Goal: Transaction & Acquisition: Book appointment/travel/reservation

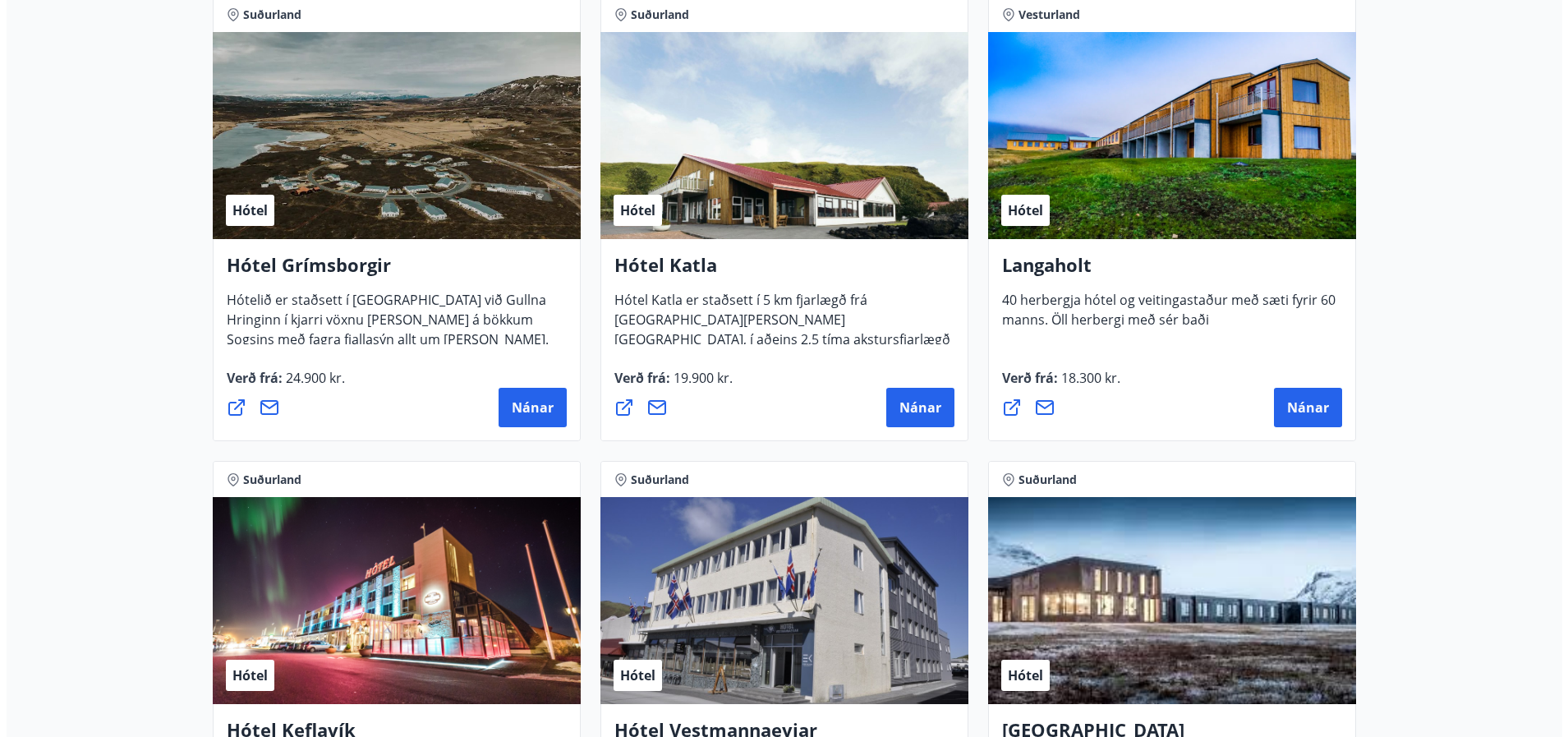
scroll to position [661, 0]
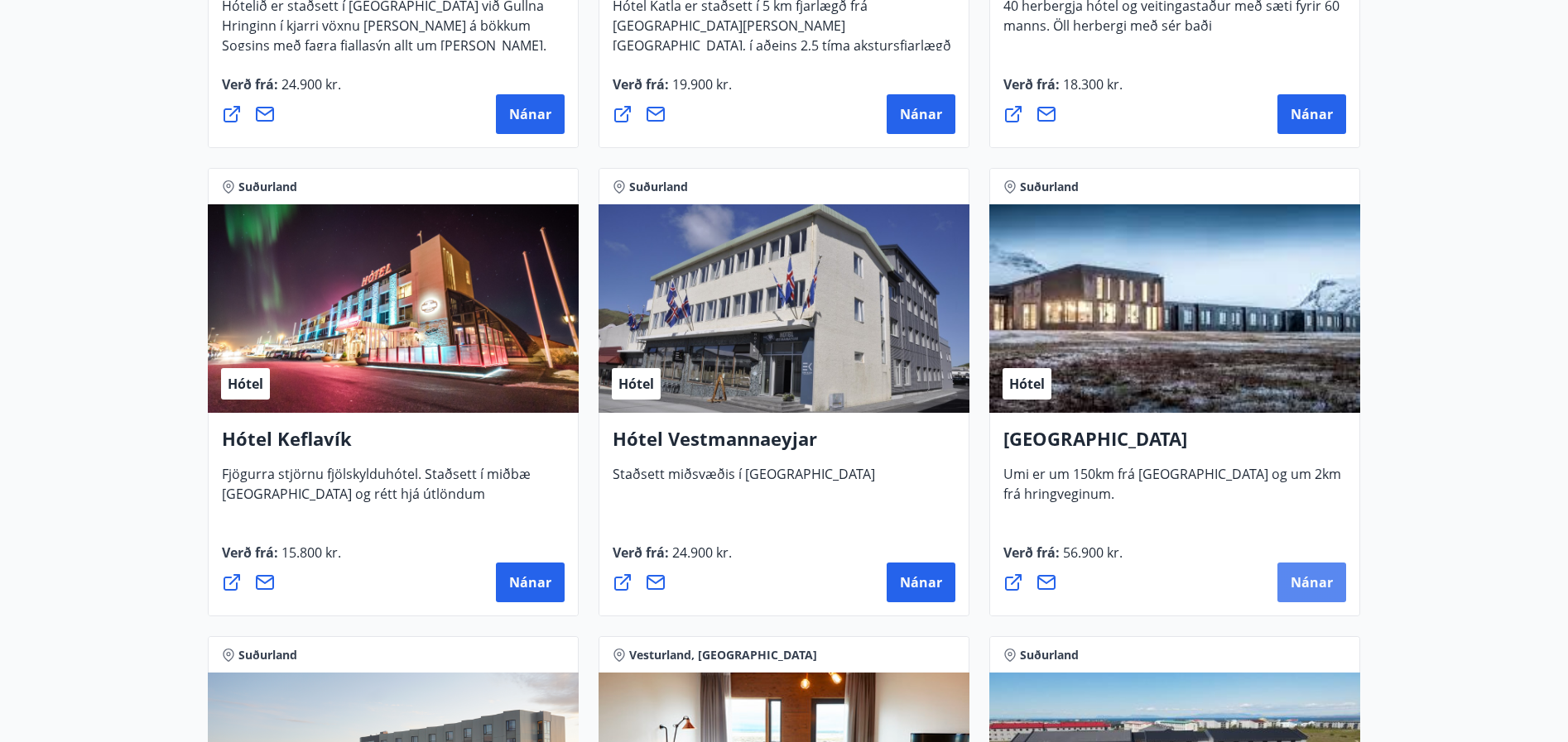
click at [1325, 581] on span "Nánar" at bounding box center [1312, 583] width 42 height 19
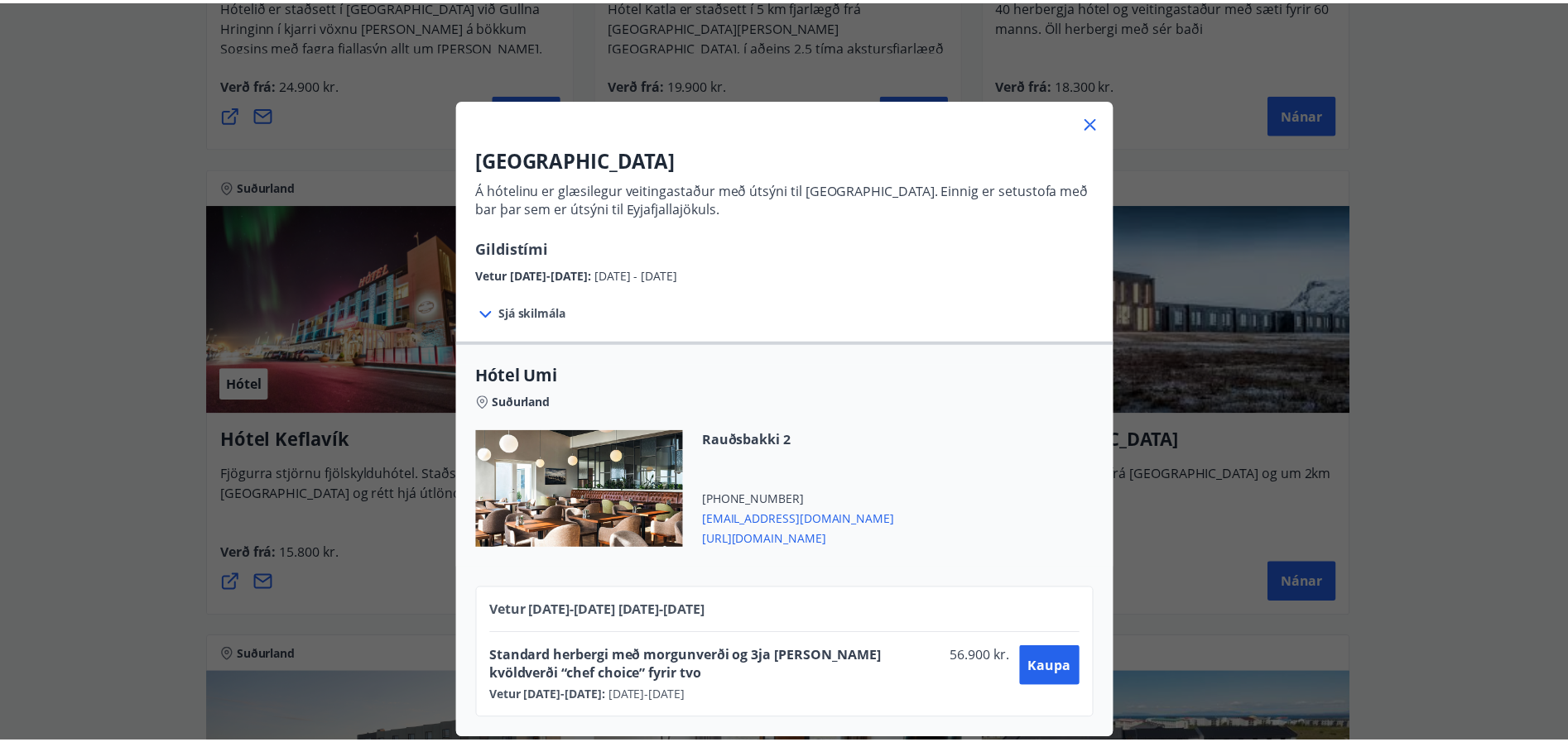
scroll to position [9, 0]
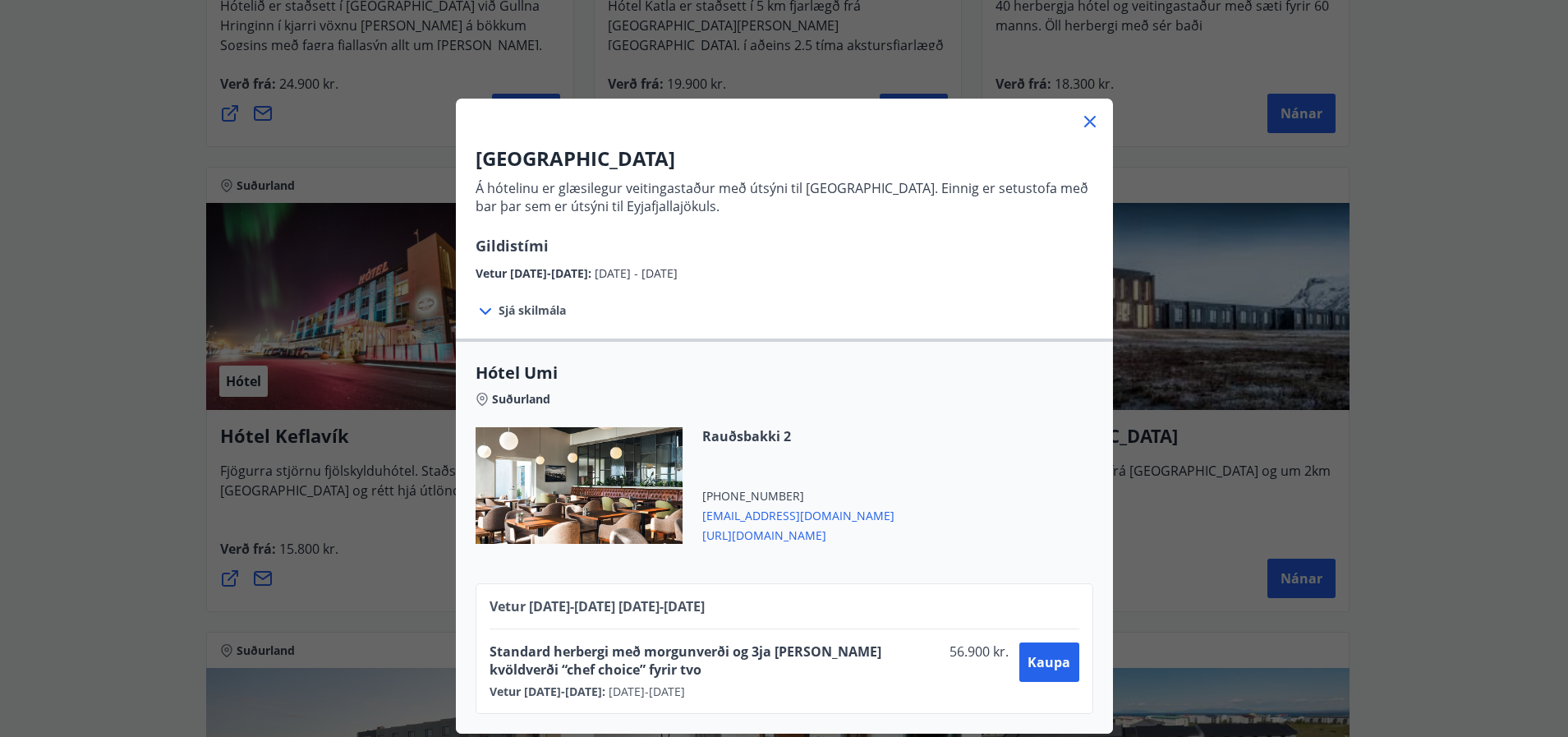
click at [776, 529] on span "[URL][DOMAIN_NAME]" at bounding box center [798, 534] width 192 height 19
click at [1080, 112] on icon at bounding box center [1089, 121] width 19 height 19
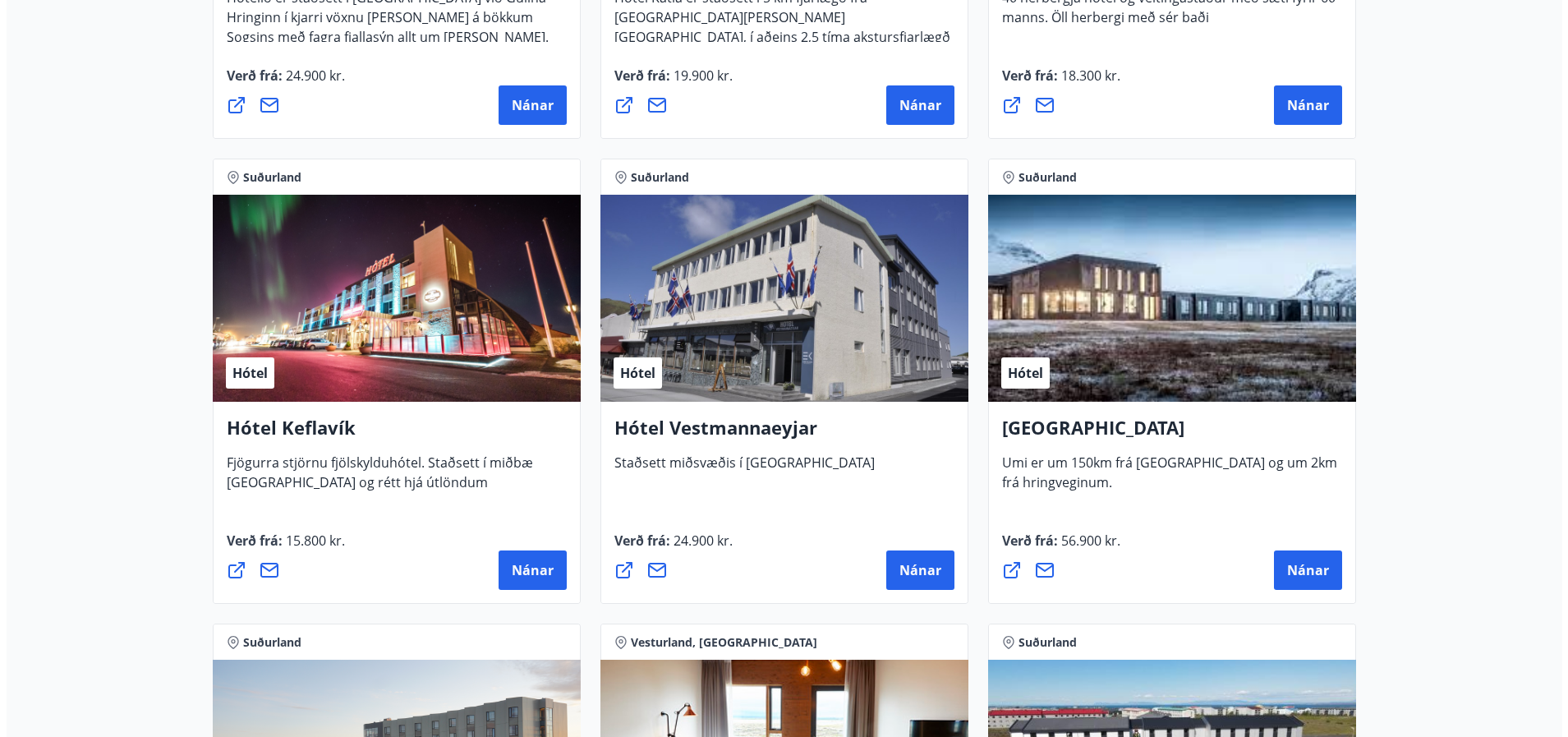
scroll to position [376, 0]
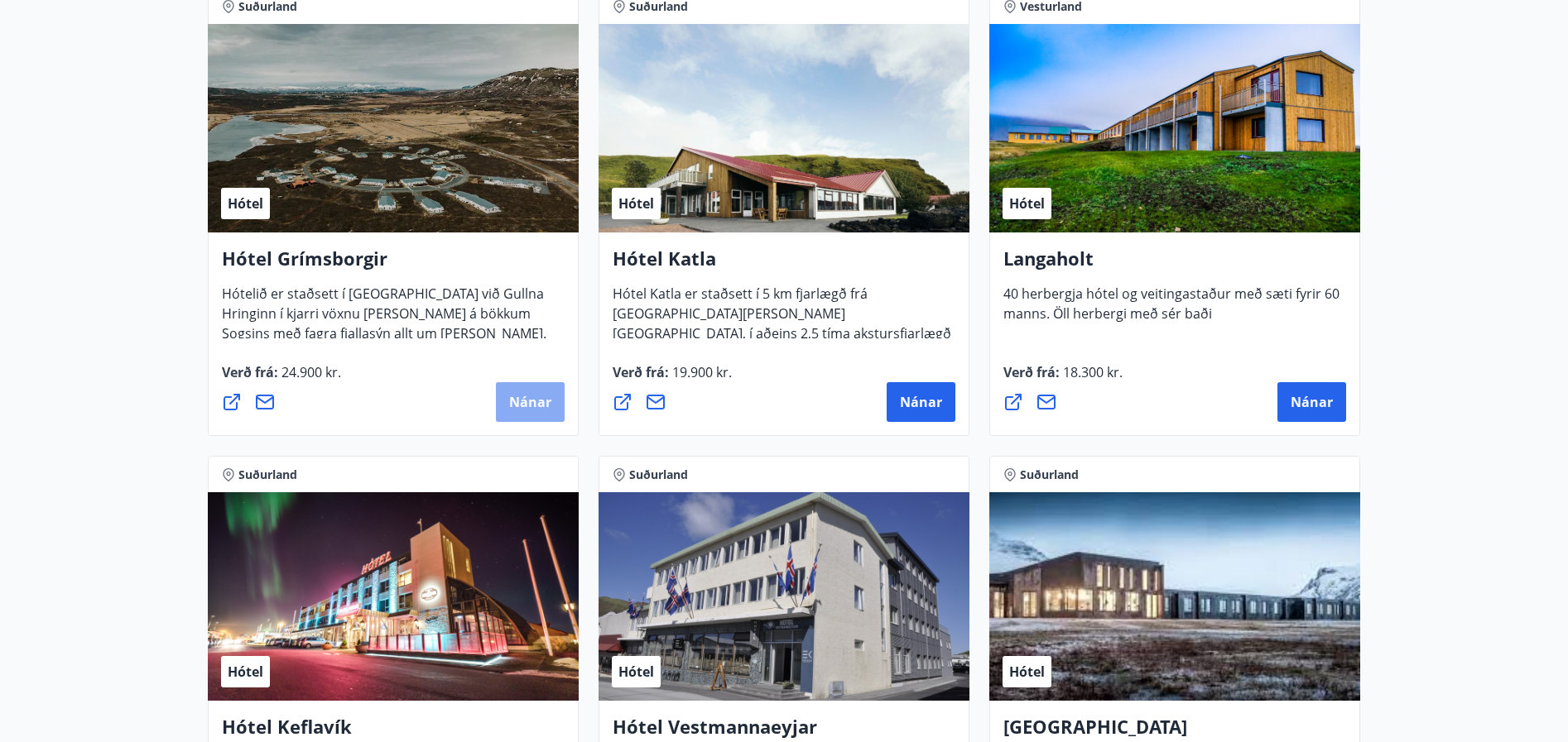
click at [521, 398] on span "Nánar" at bounding box center [531, 403] width 42 height 19
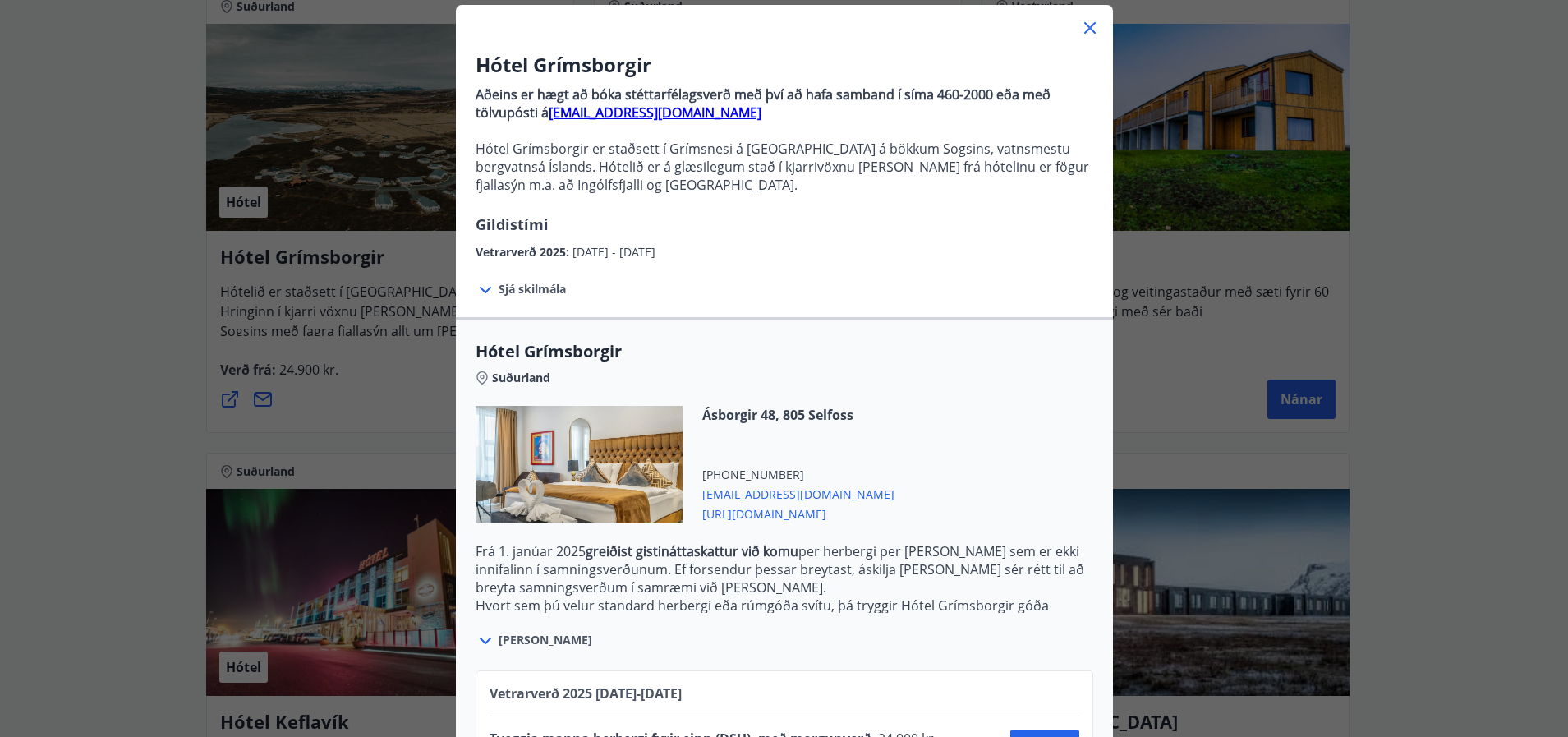
scroll to position [239, 0]
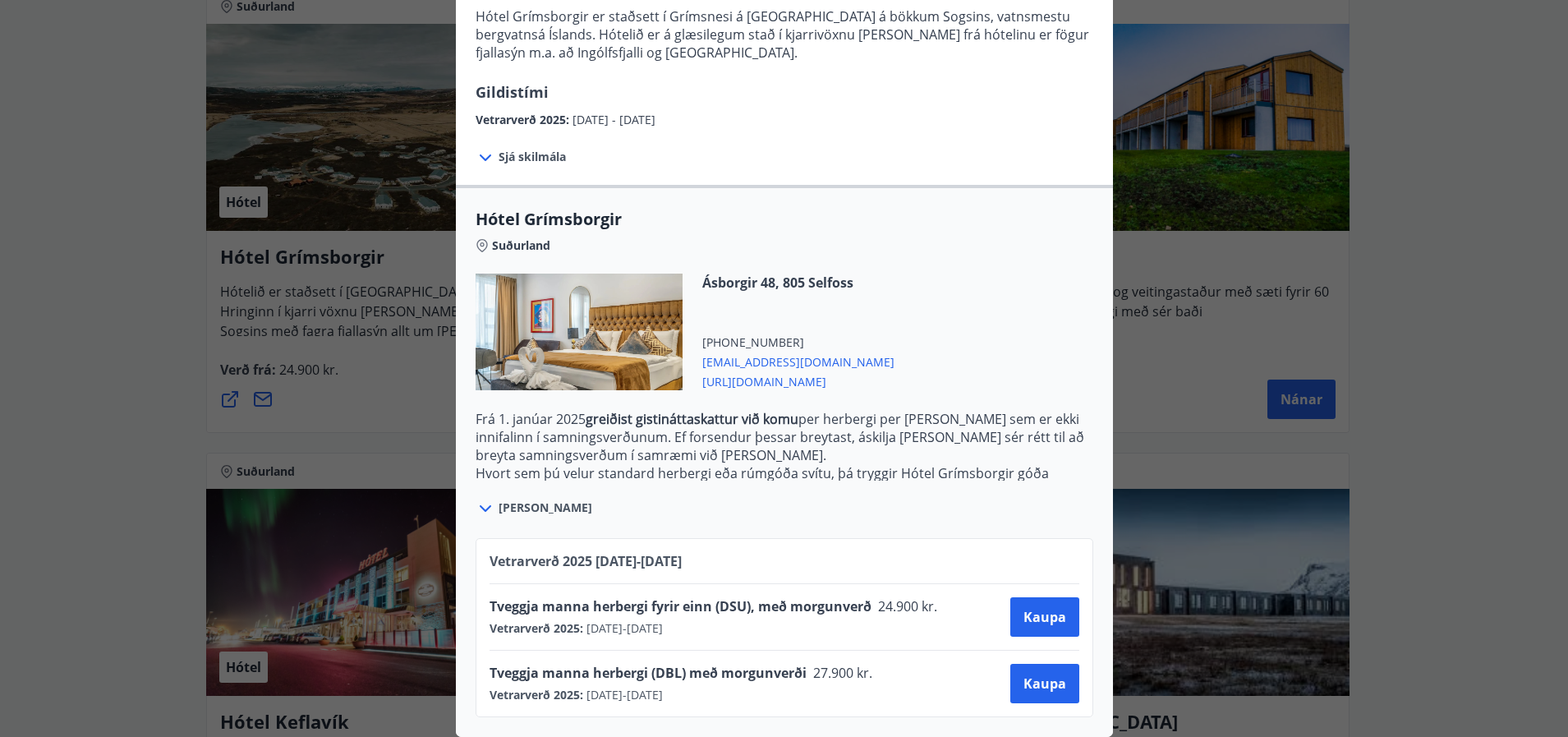
click at [511, 500] on span "[PERSON_NAME]" at bounding box center [546, 508] width 94 height 17
click at [480, 499] on icon at bounding box center [485, 508] width 19 height 19
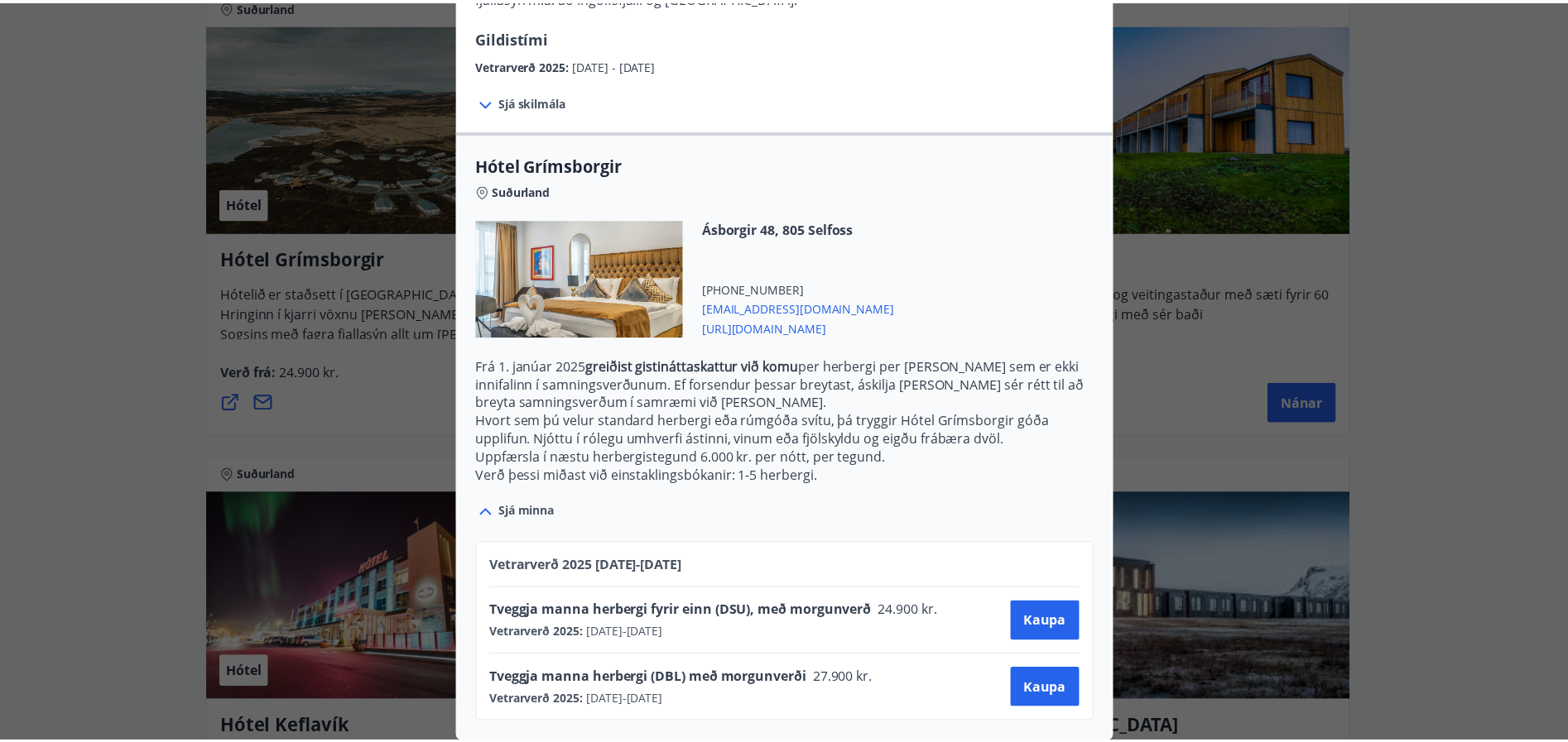
scroll to position [0, 0]
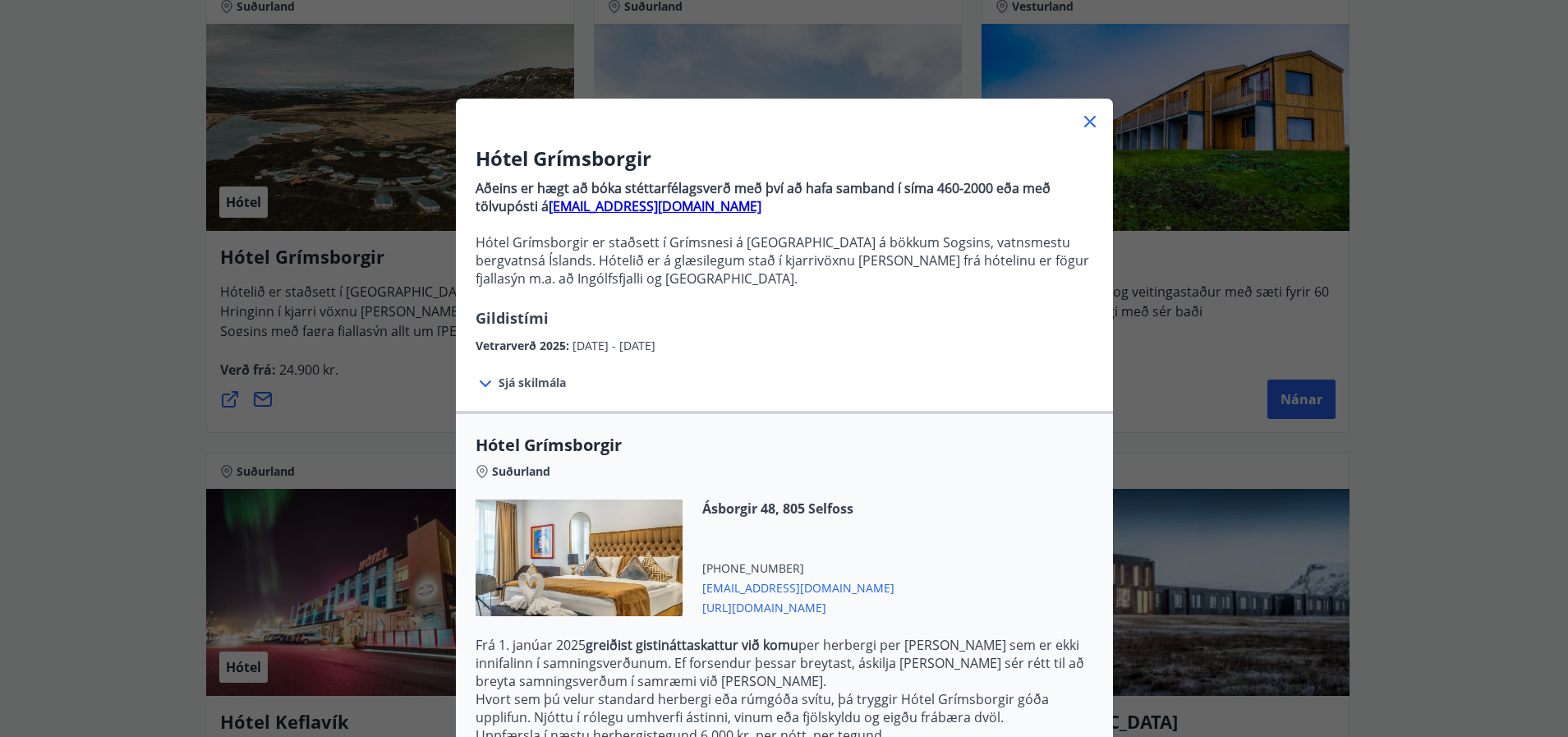
click at [1453, 481] on div "Hótel Grímsborgir Aðeins er hægt að bóka stéttarfélagsverð með því að hafa samb…" at bounding box center [784, 368] width 1568 height 737
click at [1097, 125] on div at bounding box center [784, 114] width 658 height 33
click at [1082, 118] on icon at bounding box center [1089, 121] width 19 height 19
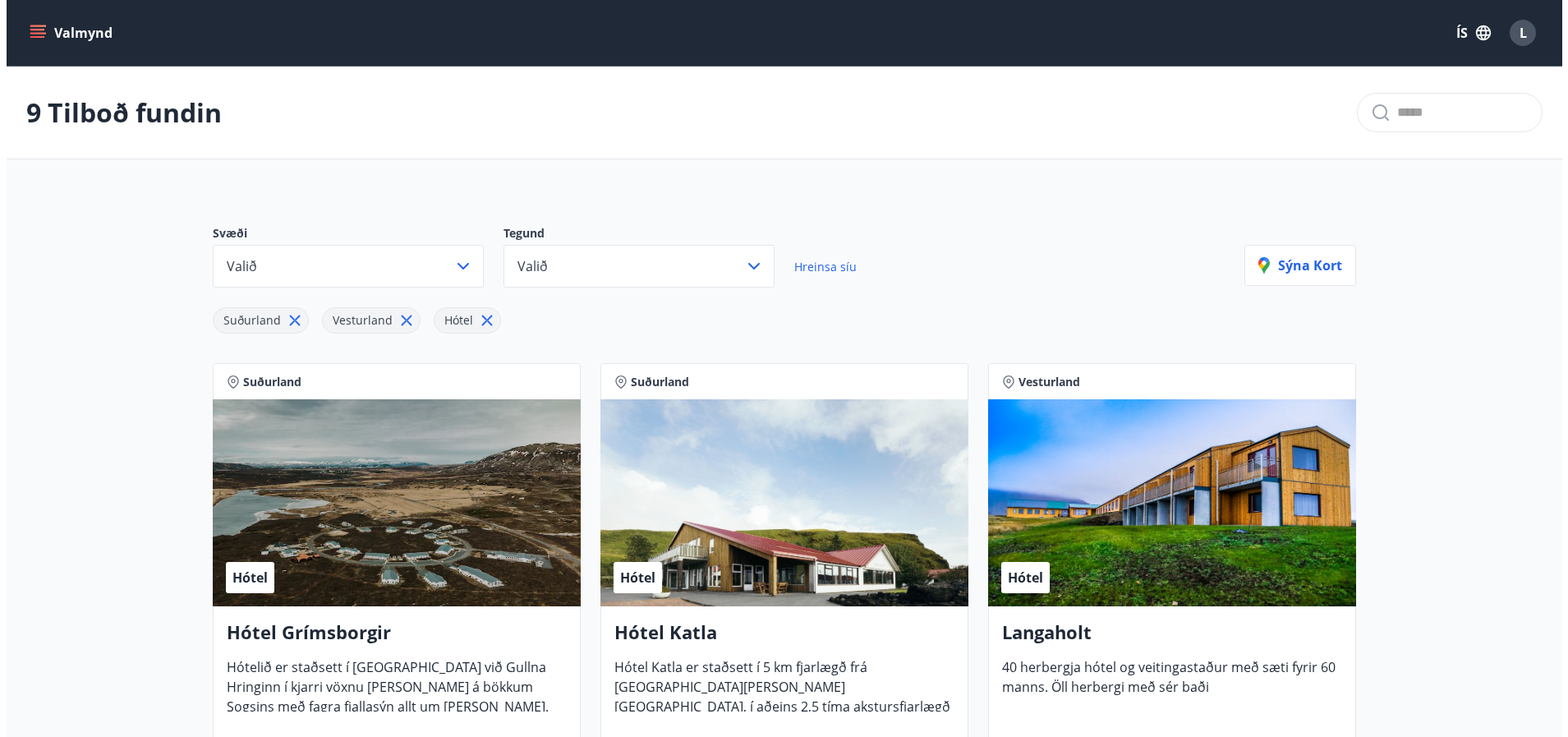
scroll to position [147, 0]
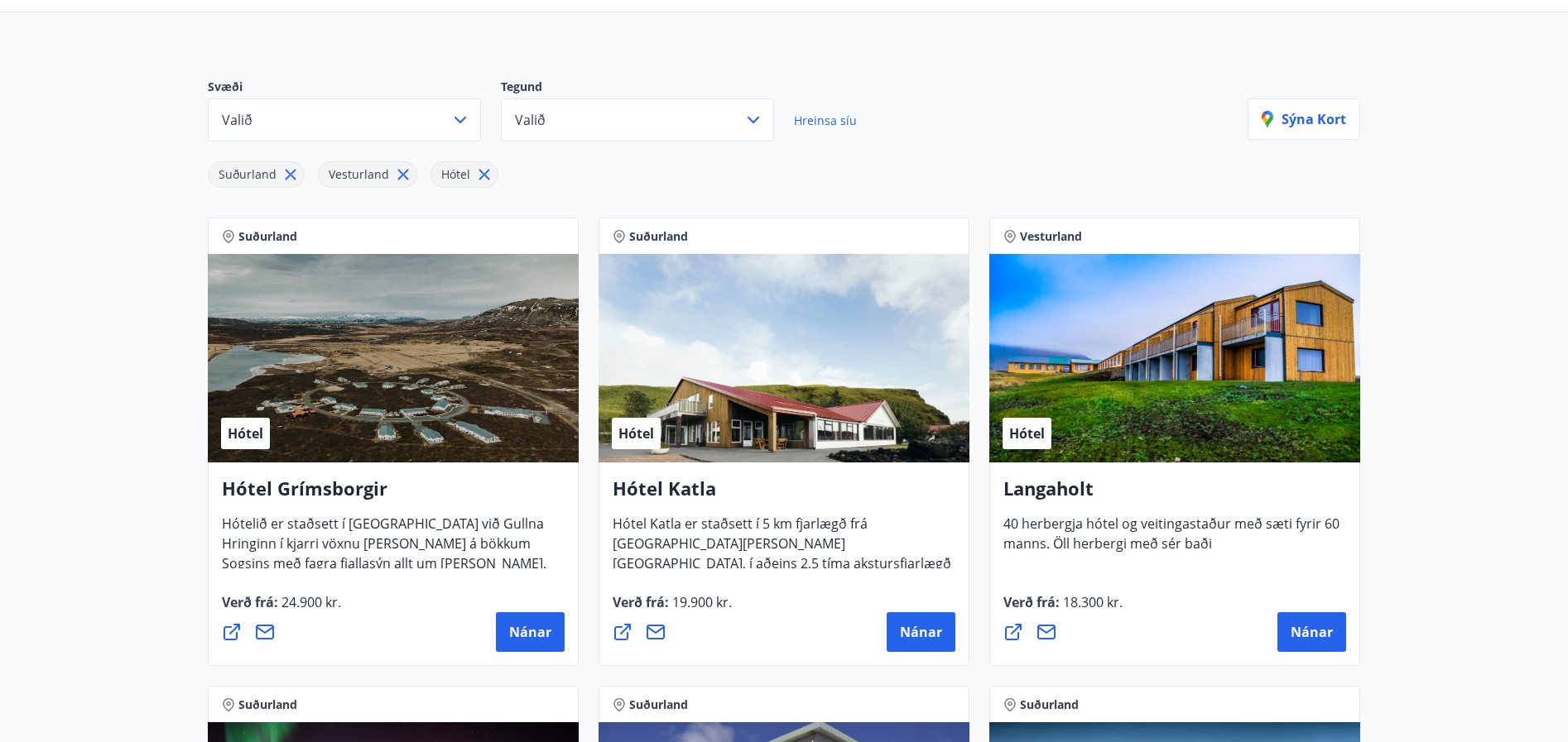
click at [1175, 516] on span "40 herbergja hótel og veitingastaður með sæti fyrir 60 manns. Öll herbergi með …" at bounding box center [1171, 540] width 336 height 52
click at [1016, 430] on span "Hótel" at bounding box center [1026, 434] width 36 height 19
click at [1303, 624] on span "Nánar" at bounding box center [1312, 633] width 42 height 19
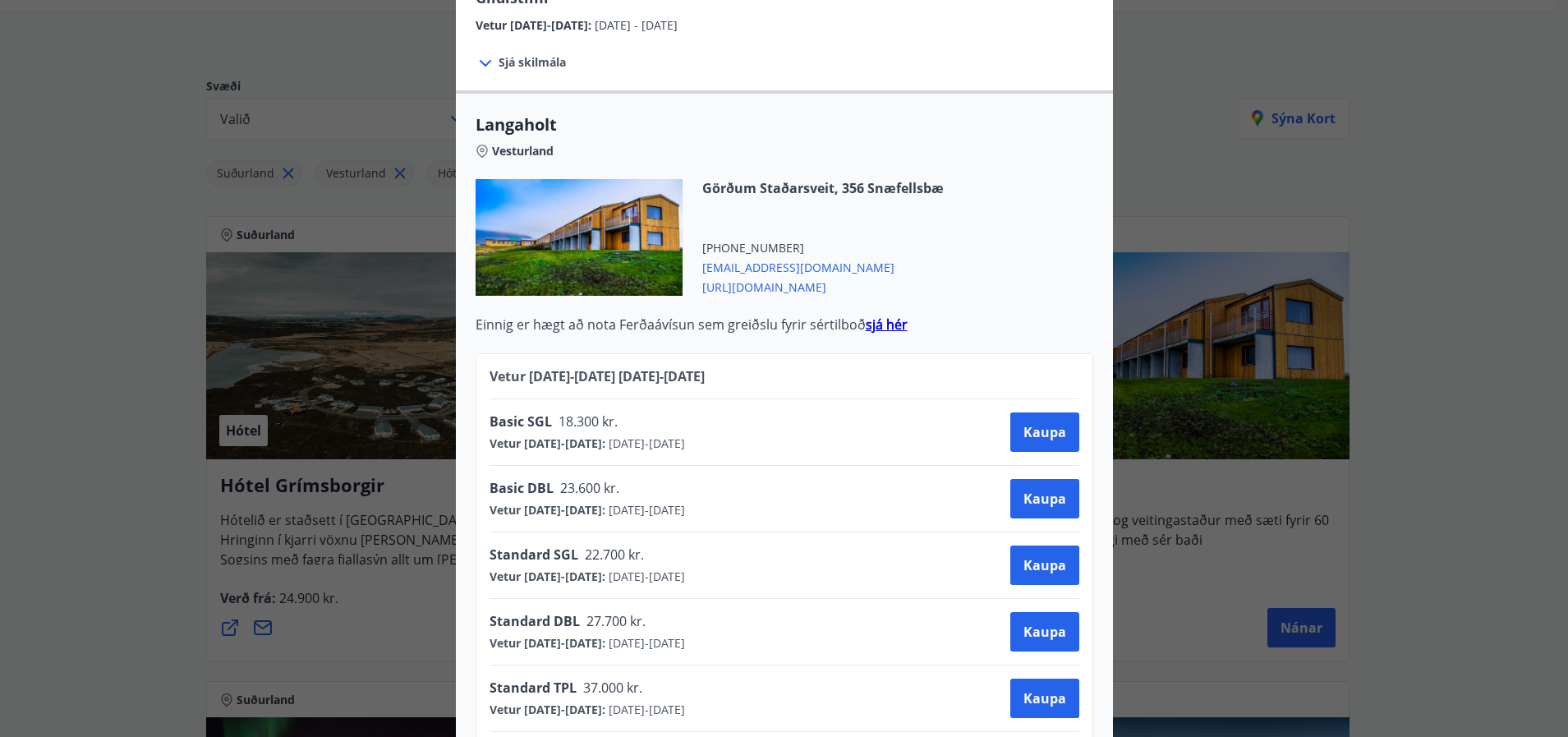
scroll to position [698, 0]
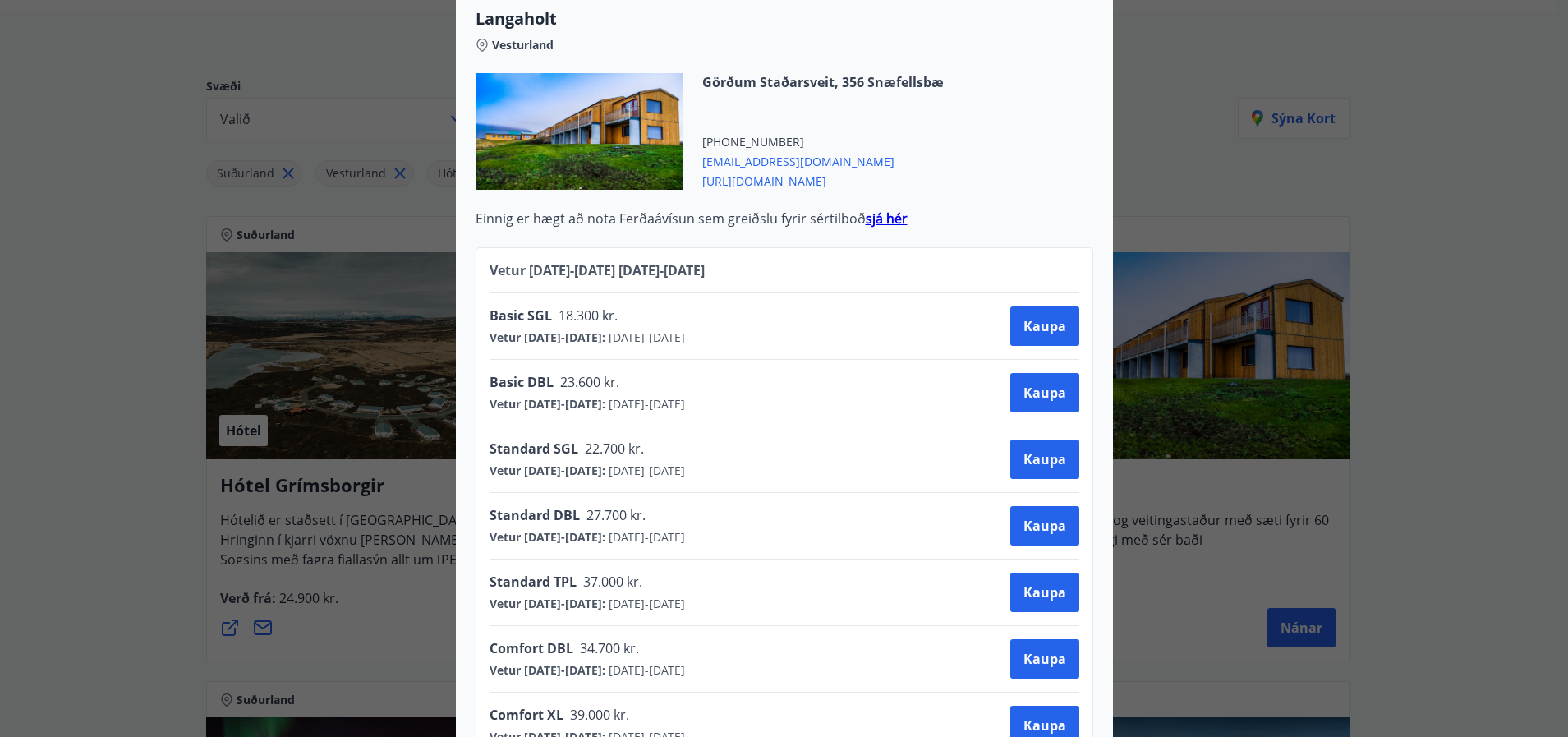
click at [782, 170] on span "[URL][DOMAIN_NAME]" at bounding box center [823, 179] width 242 height 19
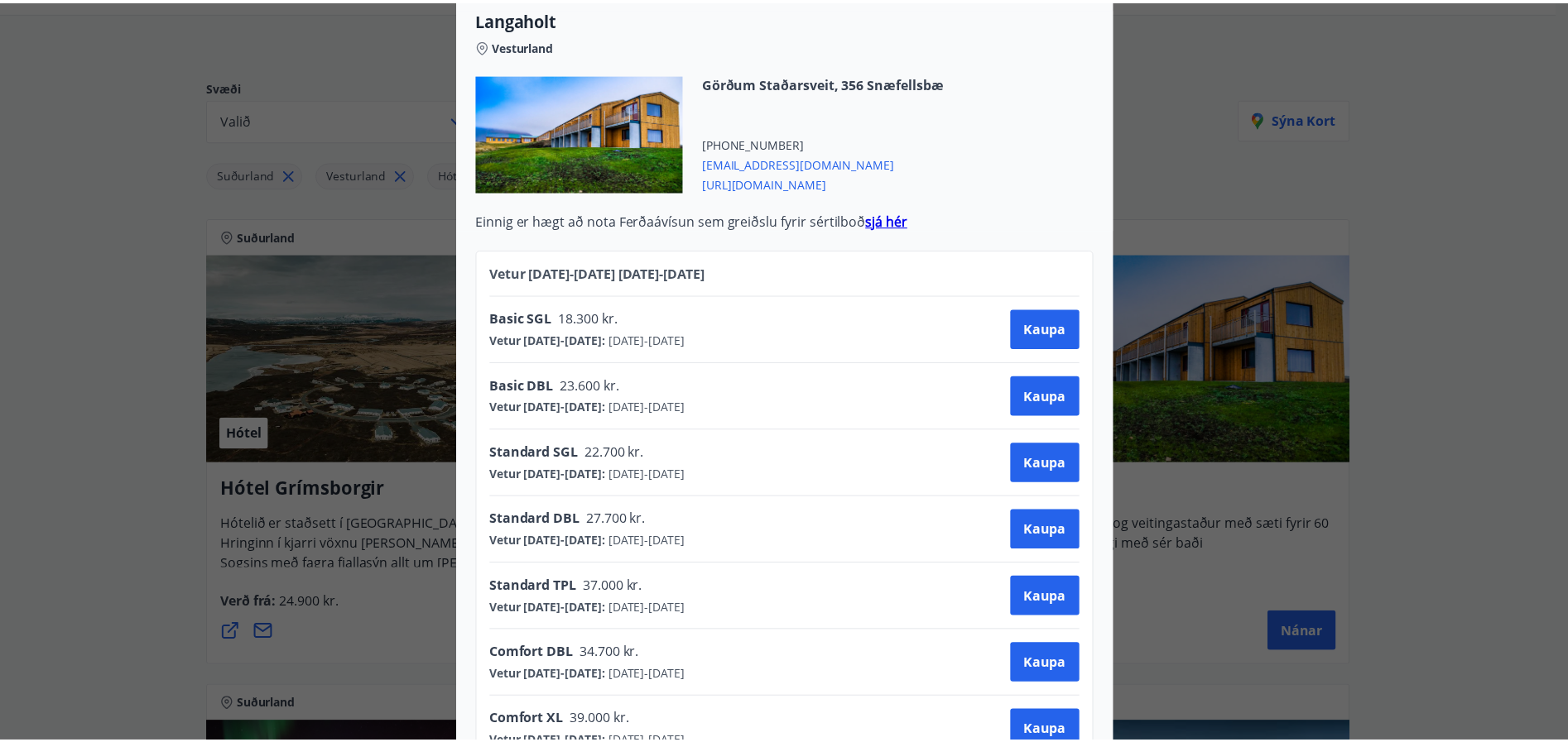
scroll to position [0, 0]
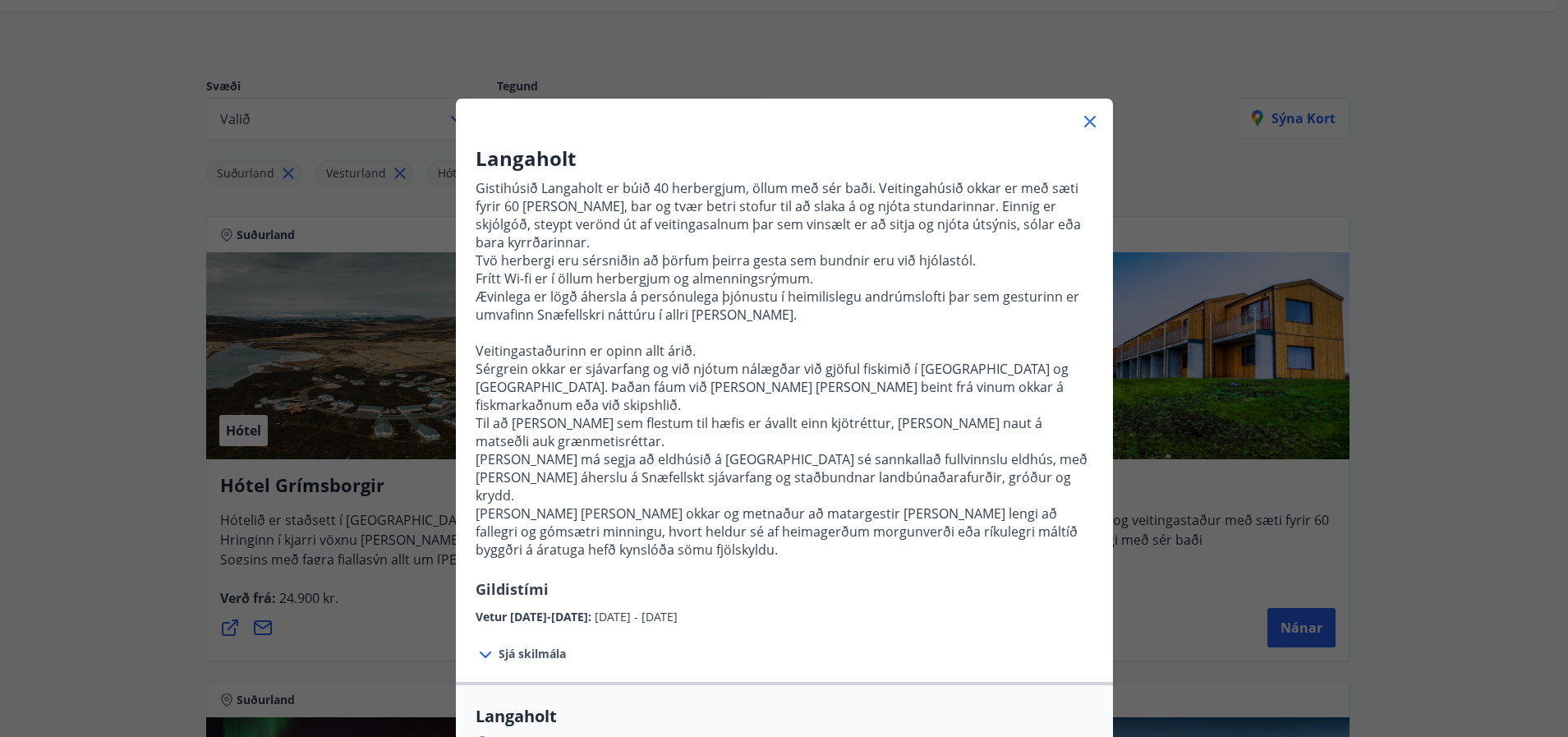
click at [61, 234] on div "Langaholt Gistihúsið [GEOGRAPHIC_DATA] er búið 40 herbergjum, öllum með sér bað…" at bounding box center [784, 368] width 1568 height 737
click at [1083, 126] on icon at bounding box center [1089, 121] width 19 height 19
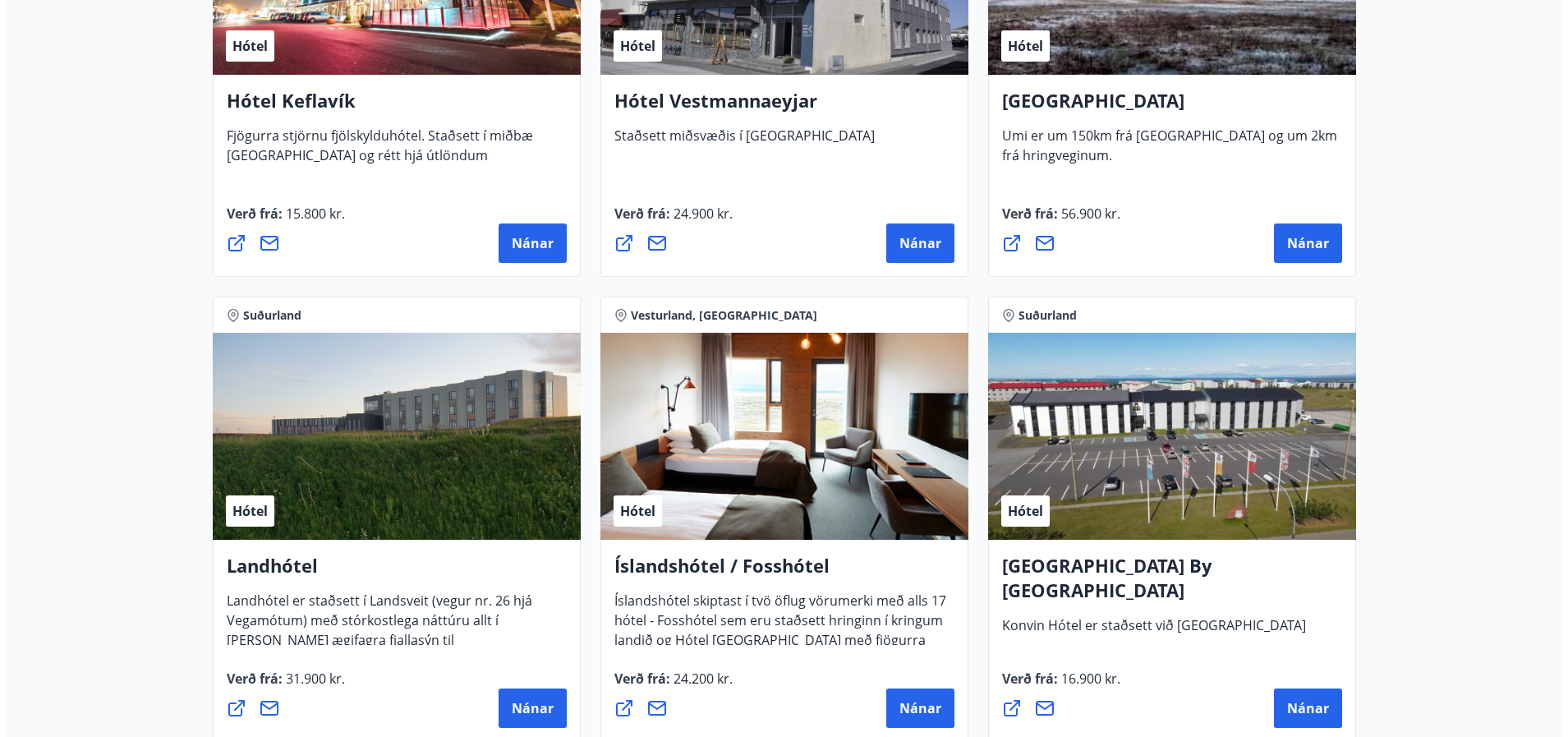
scroll to position [1216, 0]
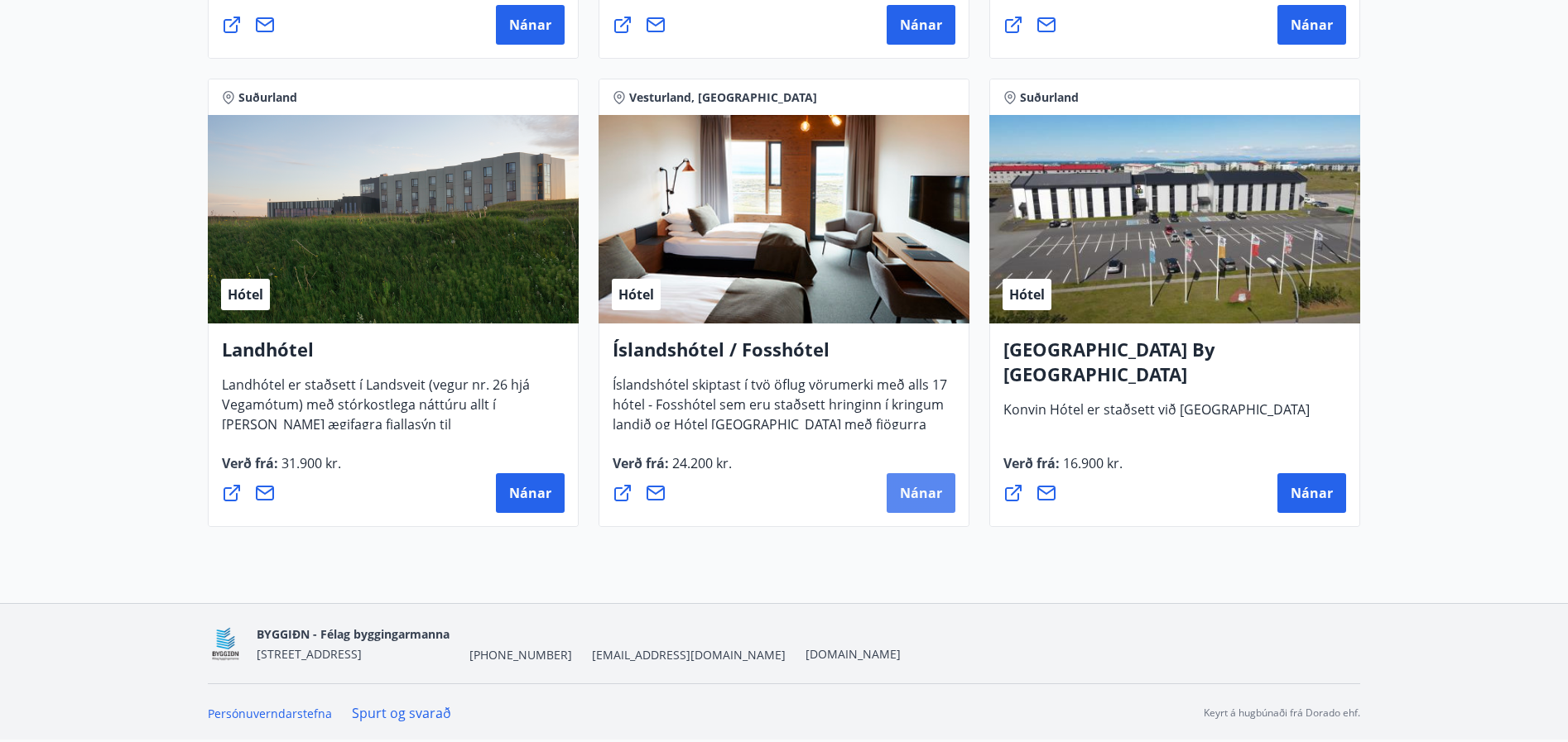
click at [910, 487] on span "Nánar" at bounding box center [921, 493] width 42 height 19
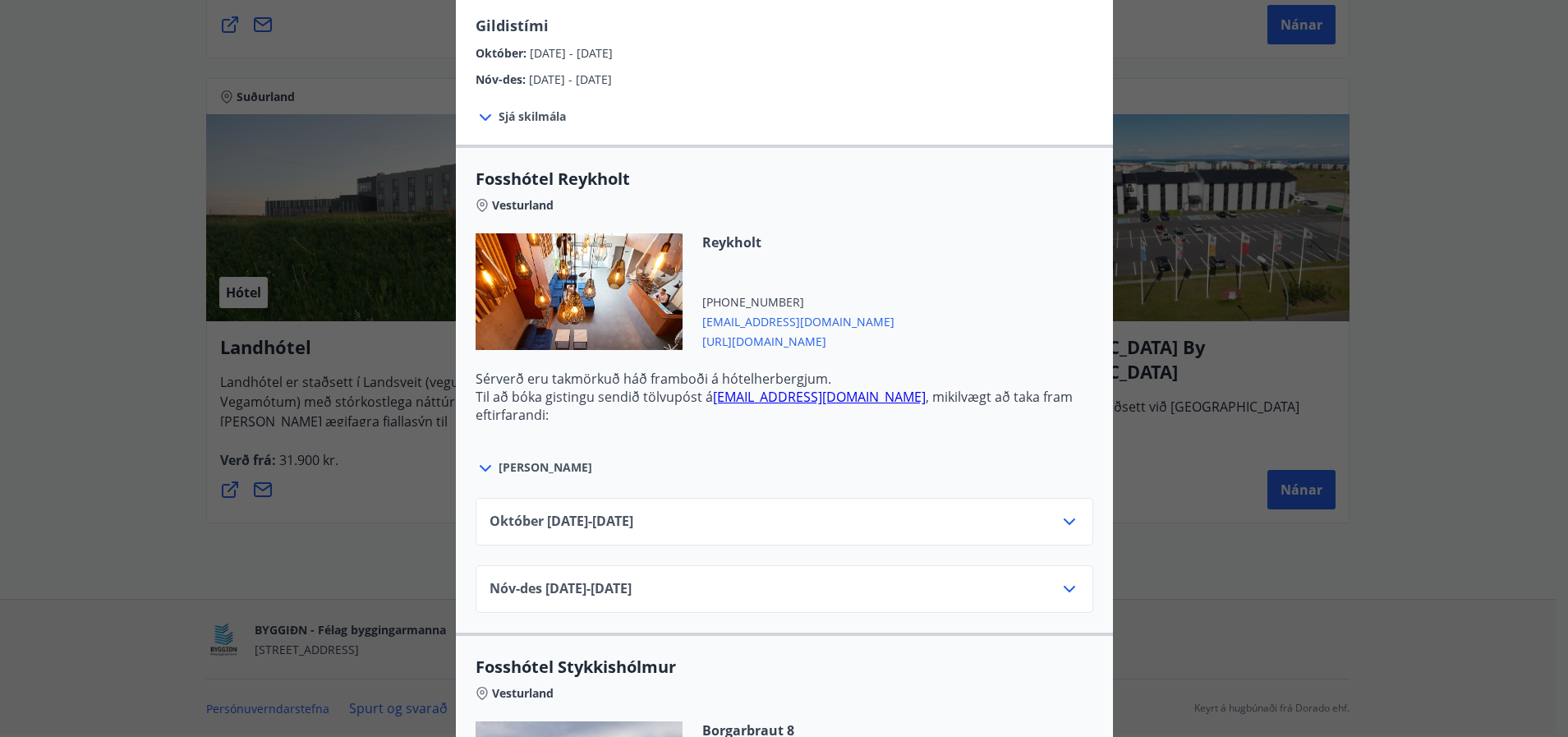
scroll to position [548, 0]
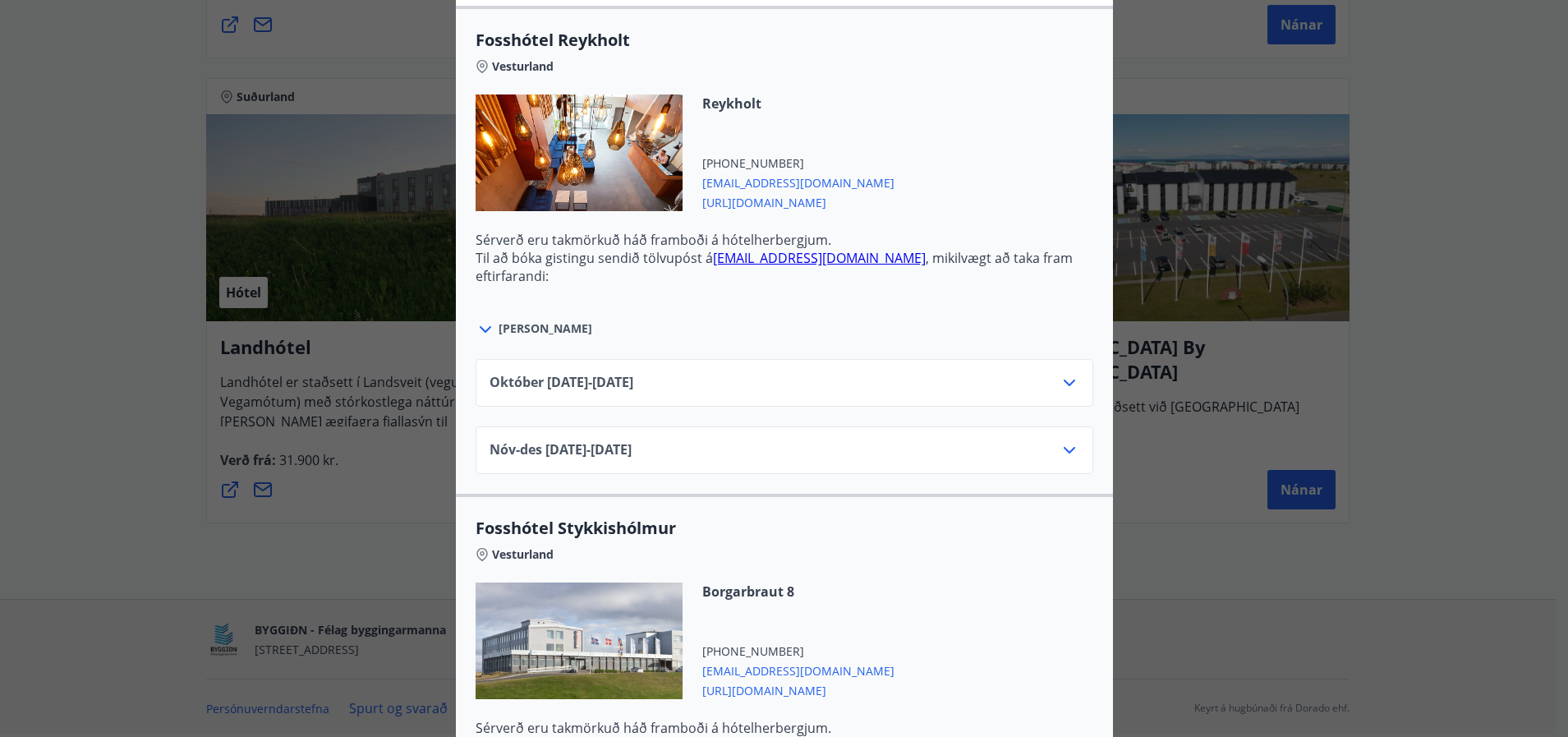
click at [1070, 378] on icon at bounding box center [1069, 382] width 19 height 19
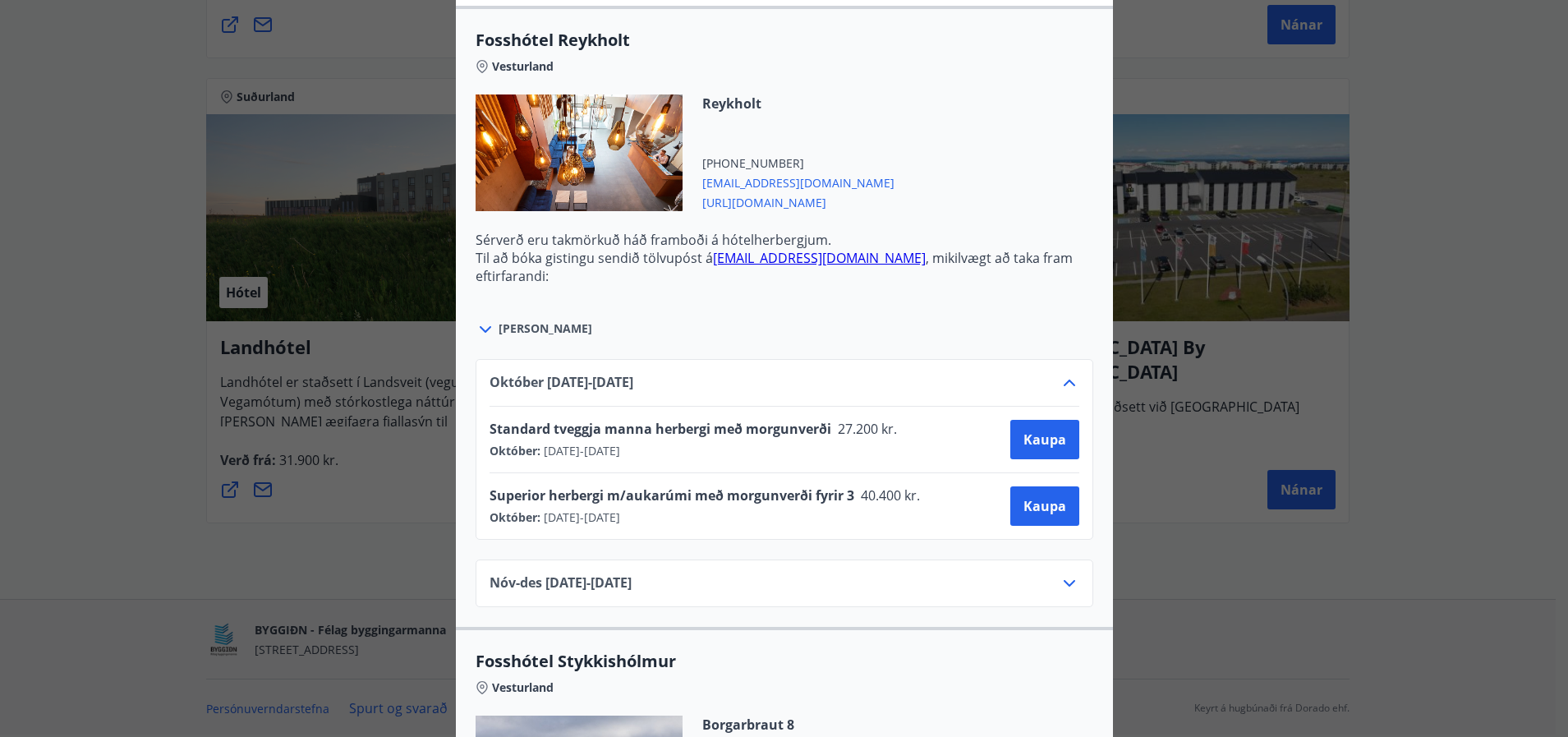
click at [1070, 378] on icon at bounding box center [1069, 382] width 19 height 19
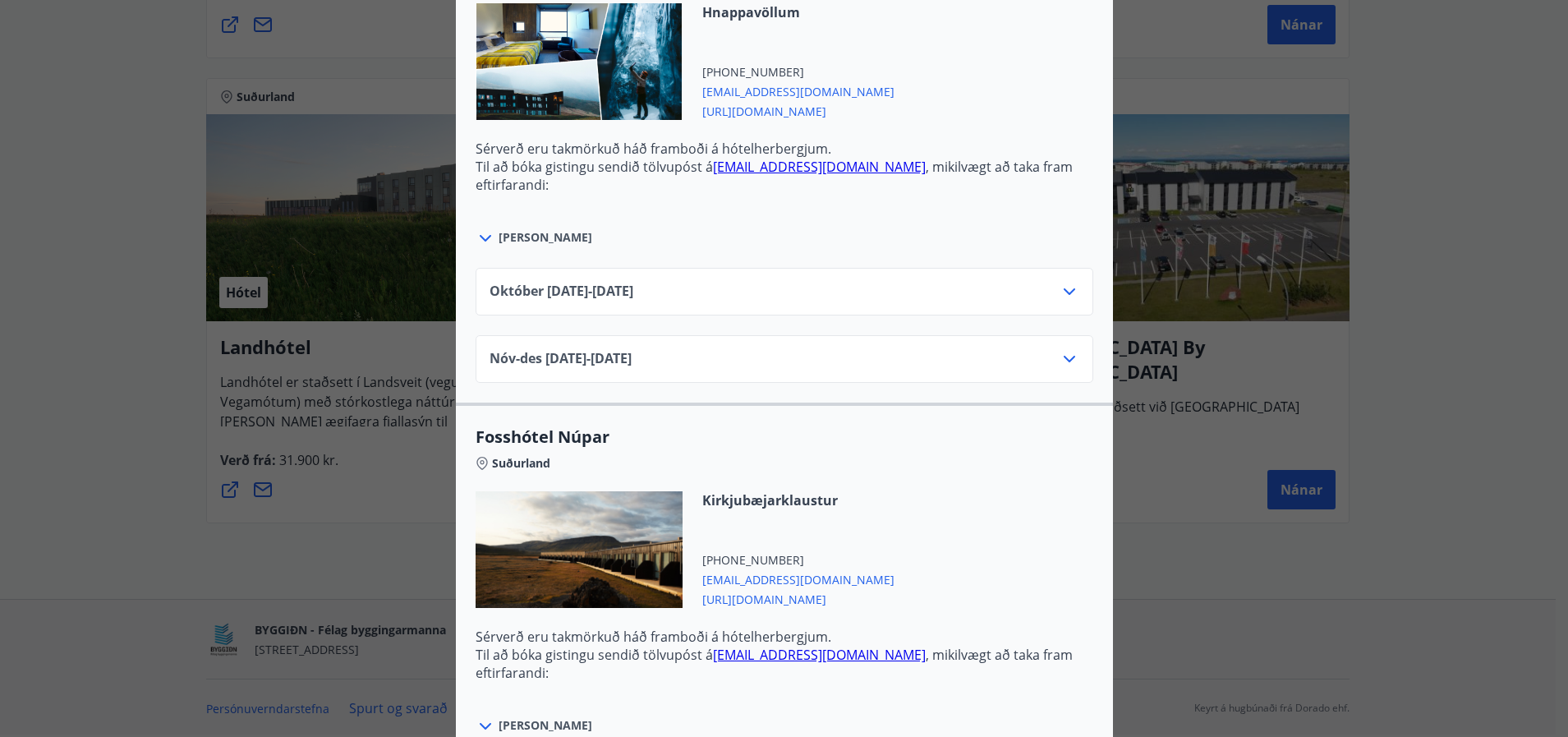
scroll to position [2270, 0]
